Goal: Obtain resource: Download file/media

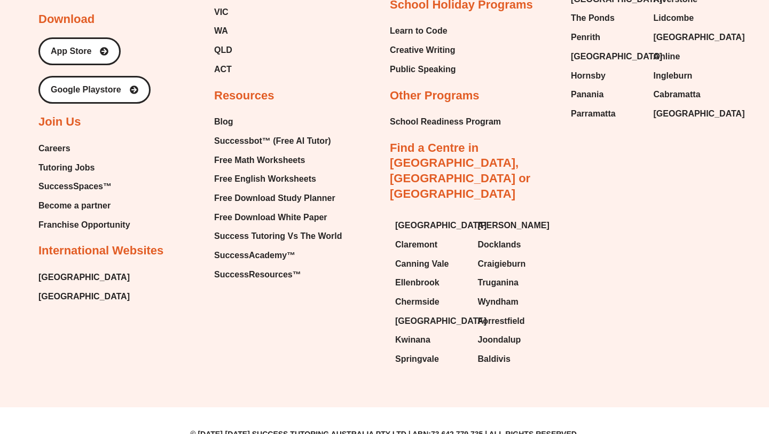
scroll to position [6213, 0]
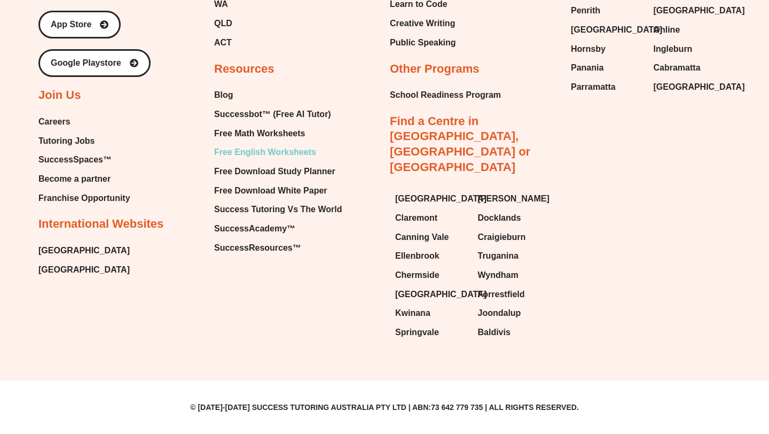
click at [274, 160] on span "Free English Worksheets" at bounding box center [265, 152] width 102 height 16
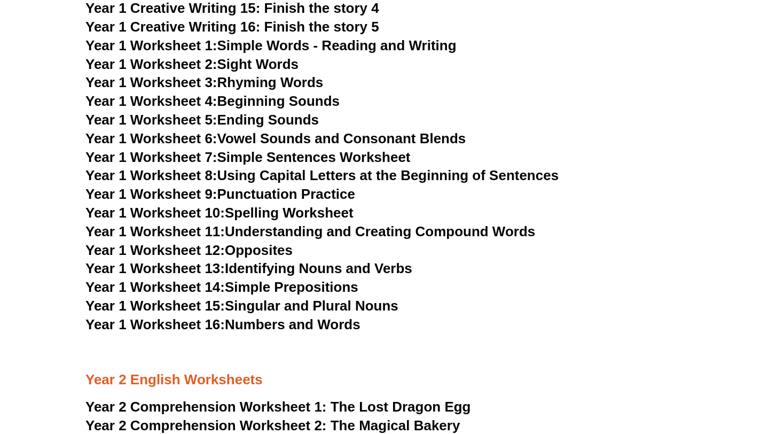
scroll to position [1853, 0]
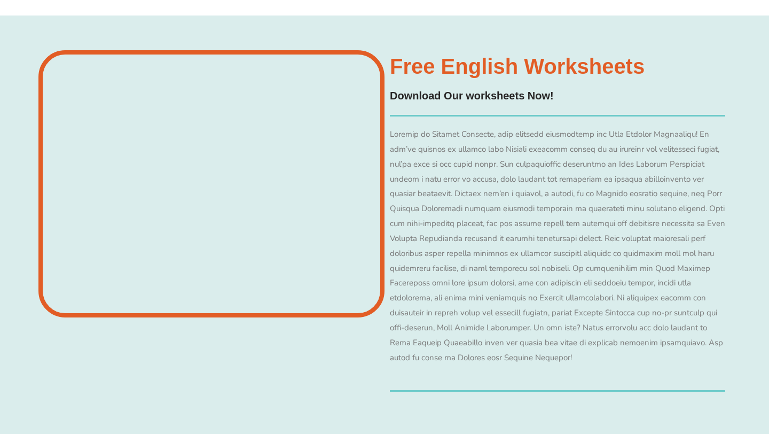
scroll to position [7861, 0]
